Goal: Transaction & Acquisition: Subscribe to service/newsletter

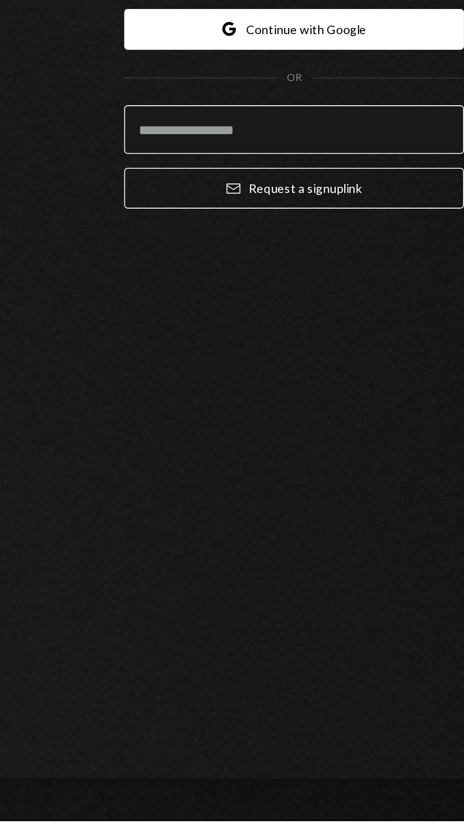
click at [250, 468] on input "email" at bounding box center [232, 455] width 186 height 27
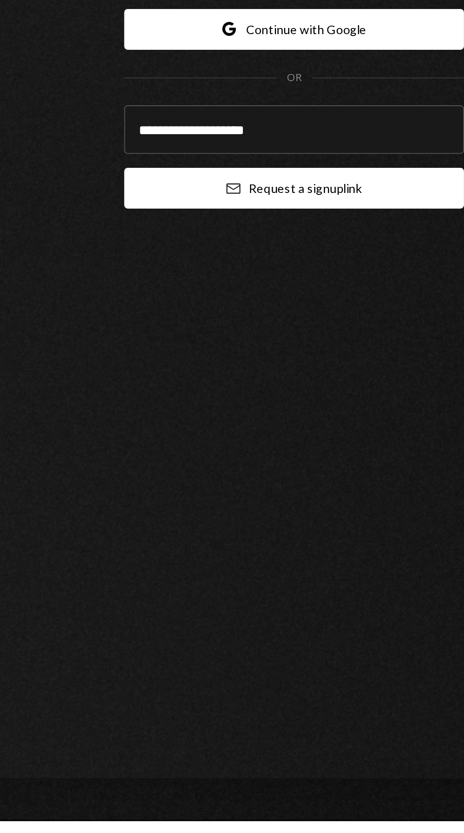
type input "**********"
click at [287, 498] on button "Email Request a sign up link" at bounding box center [232, 487] width 186 height 22
